Goal: Task Accomplishment & Management: Complete application form

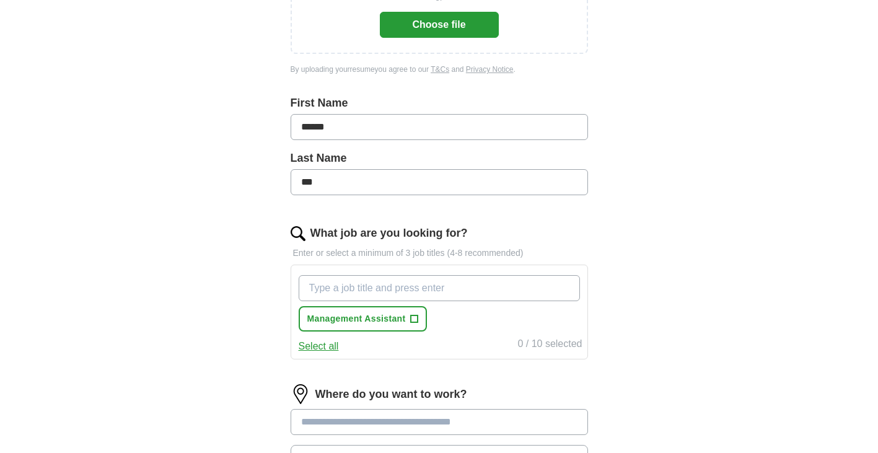
scroll to position [302, 0]
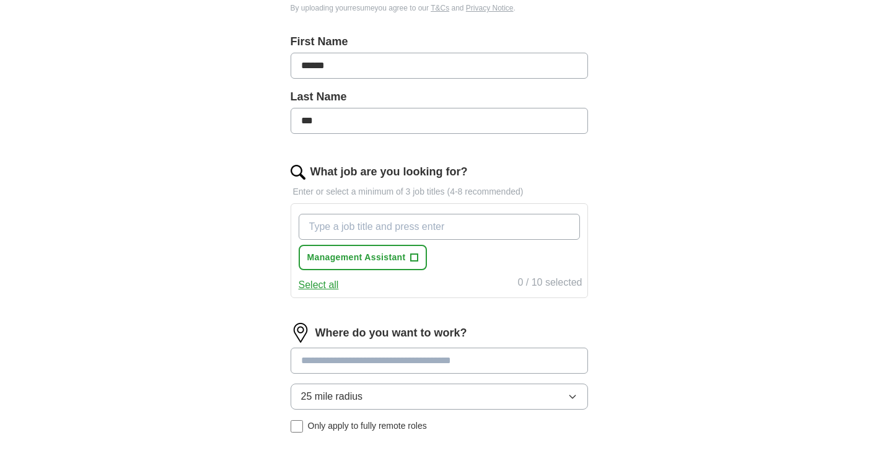
click at [382, 227] on input "What job are you looking for?" at bounding box center [439, 227] width 281 height 26
type input "A"
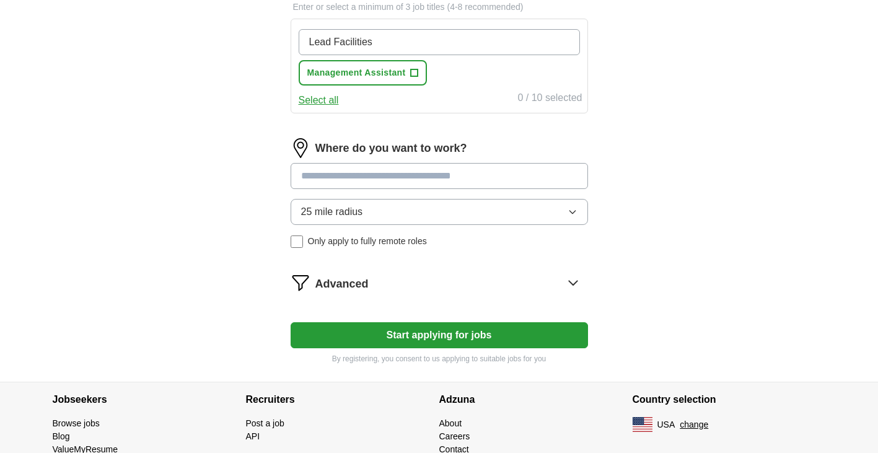
scroll to position [493, 0]
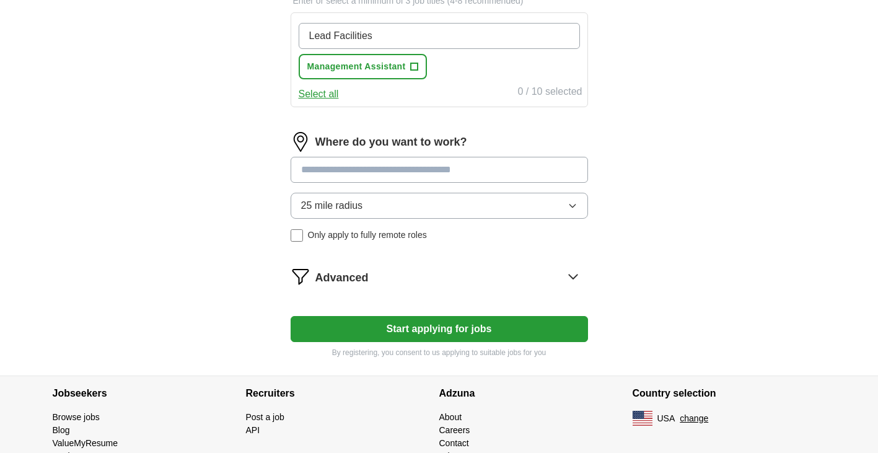
type input "Lead Facilities"
click at [391, 174] on input at bounding box center [439, 170] width 297 height 26
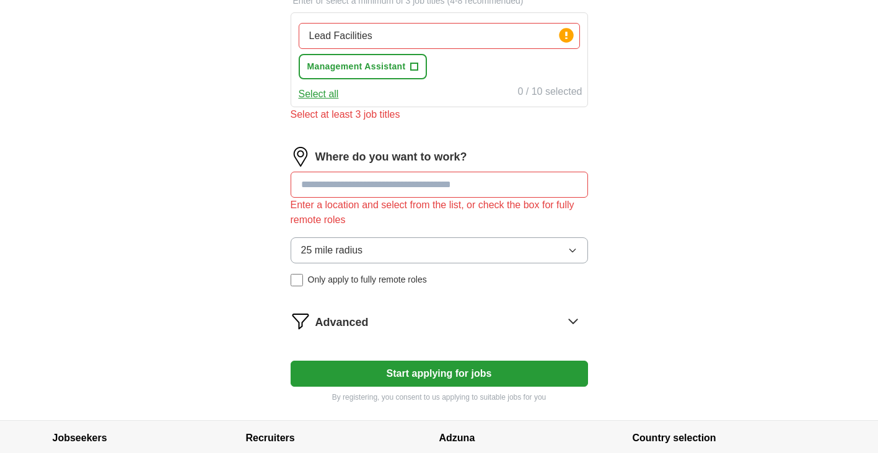
click at [439, 349] on form "Upload a resume Drag and drop your resume or Choose file By uploading your resu…" at bounding box center [439, 40] width 297 height 726
click at [402, 189] on input at bounding box center [439, 185] width 297 height 26
type input "**"
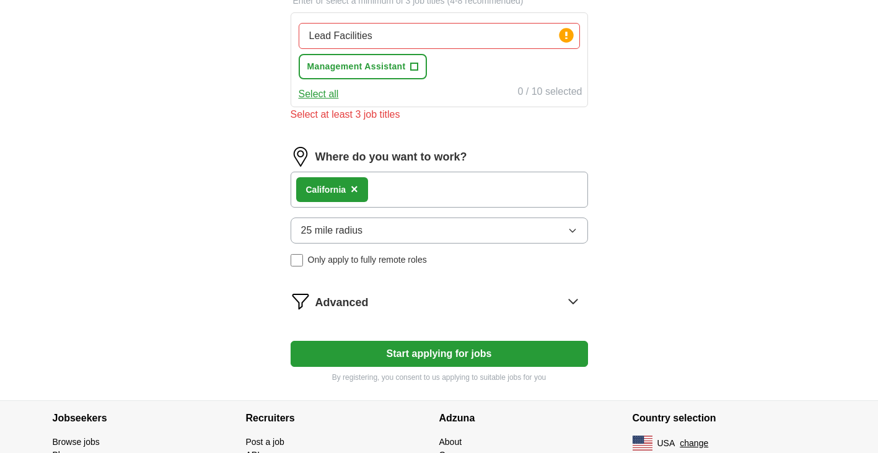
click at [446, 350] on button "Start applying for jobs" at bounding box center [439, 354] width 297 height 26
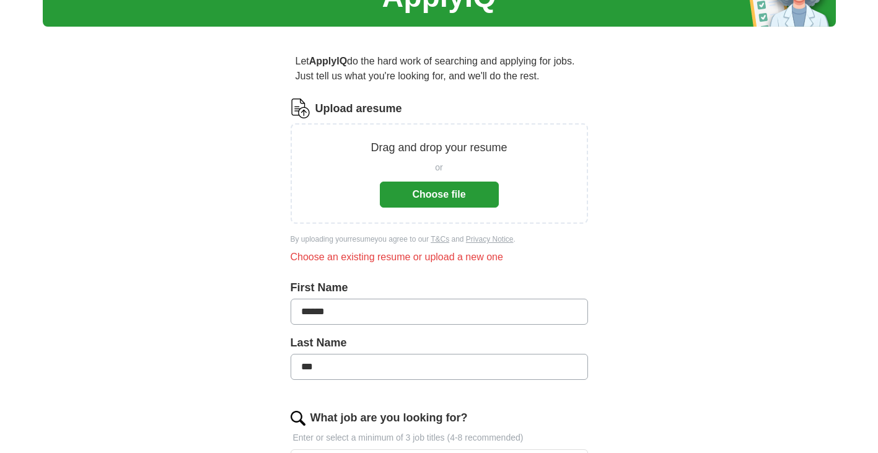
scroll to position [0, 0]
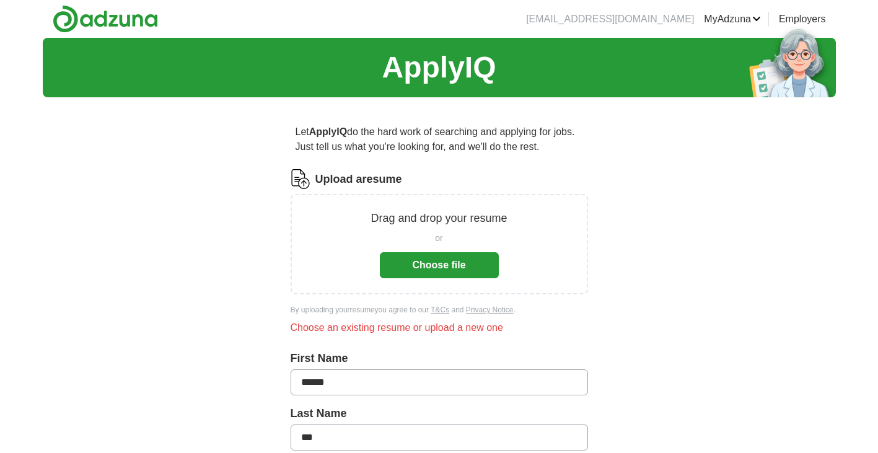
click at [451, 266] on button "Choose file" at bounding box center [439, 265] width 119 height 26
